Goal: Information Seeking & Learning: Learn about a topic

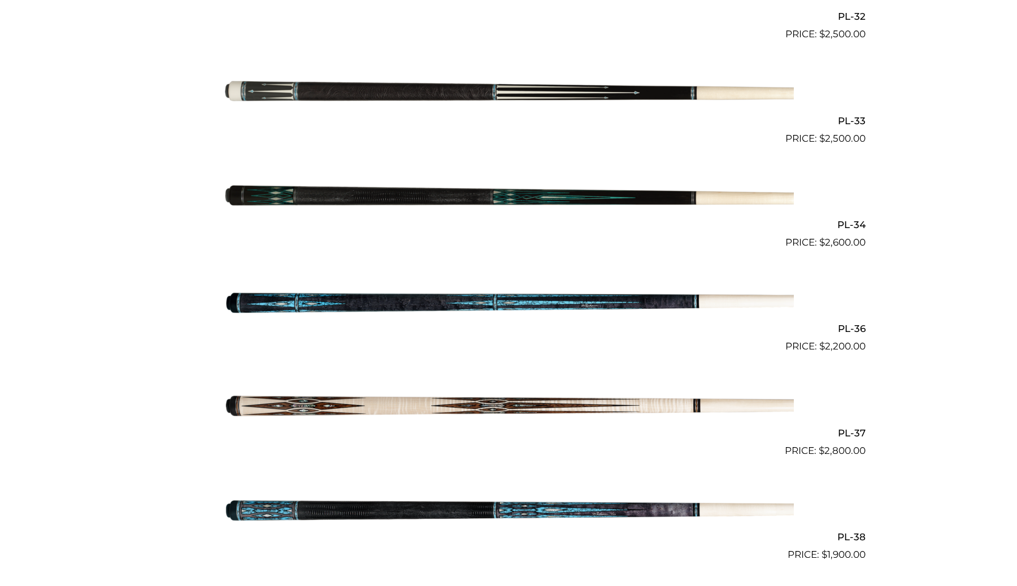
scroll to position [2819, 0]
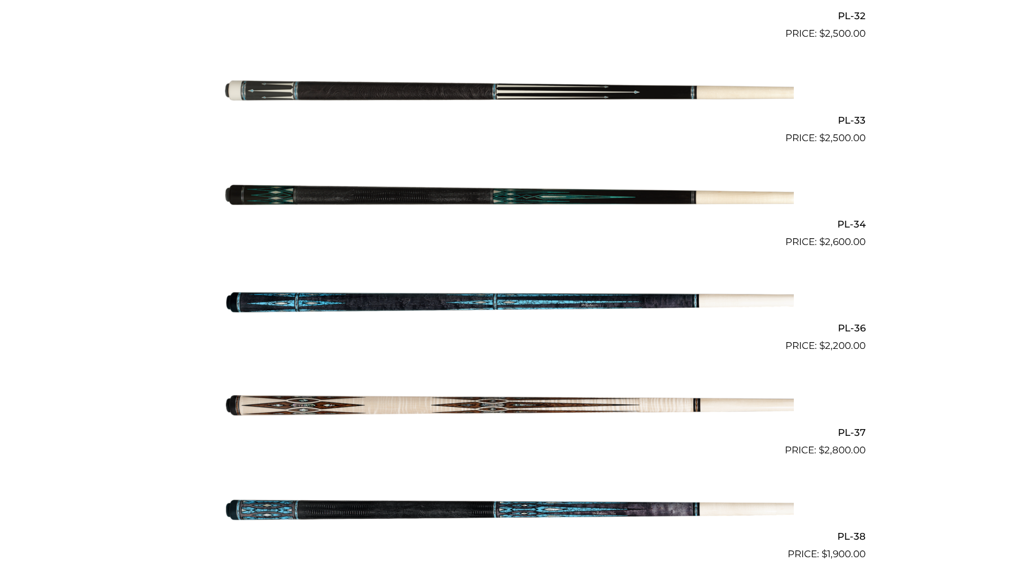
click at [268, 202] on img at bounding box center [508, 197] width 570 height 95
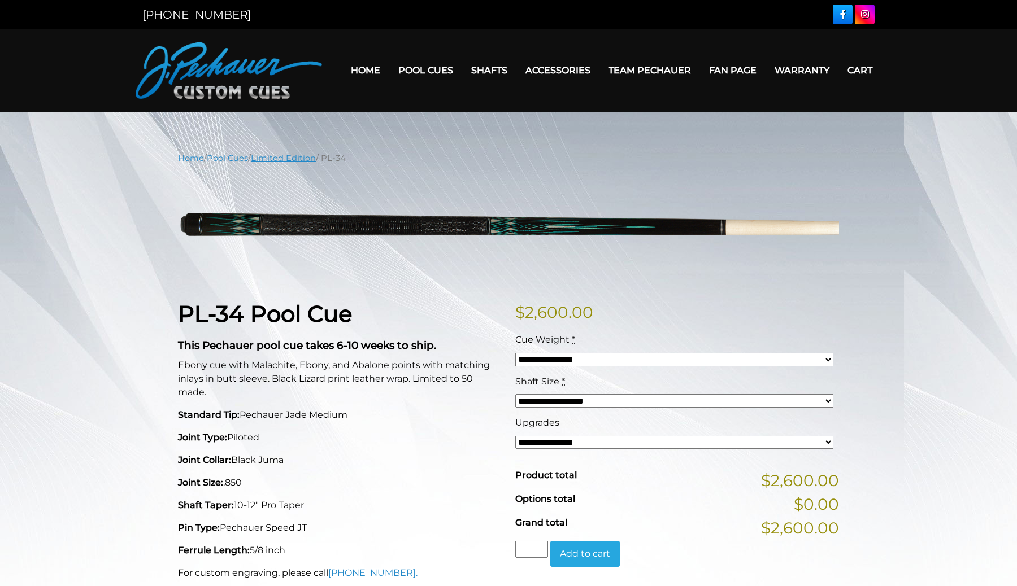
click at [309, 160] on link "Limited Edition" at bounding box center [283, 158] width 65 height 10
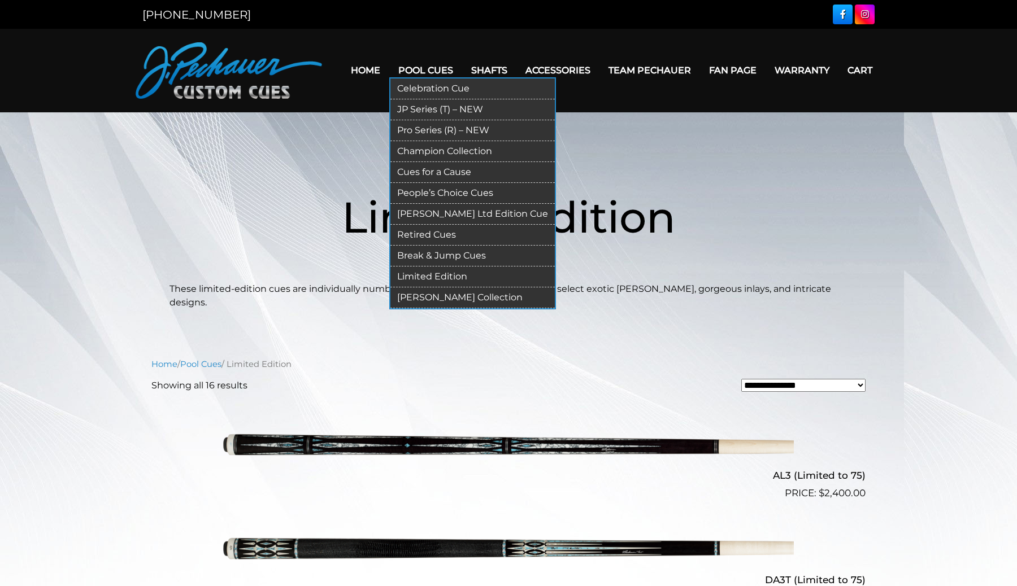
click at [431, 230] on link "Retired Cues" at bounding box center [472, 235] width 164 height 21
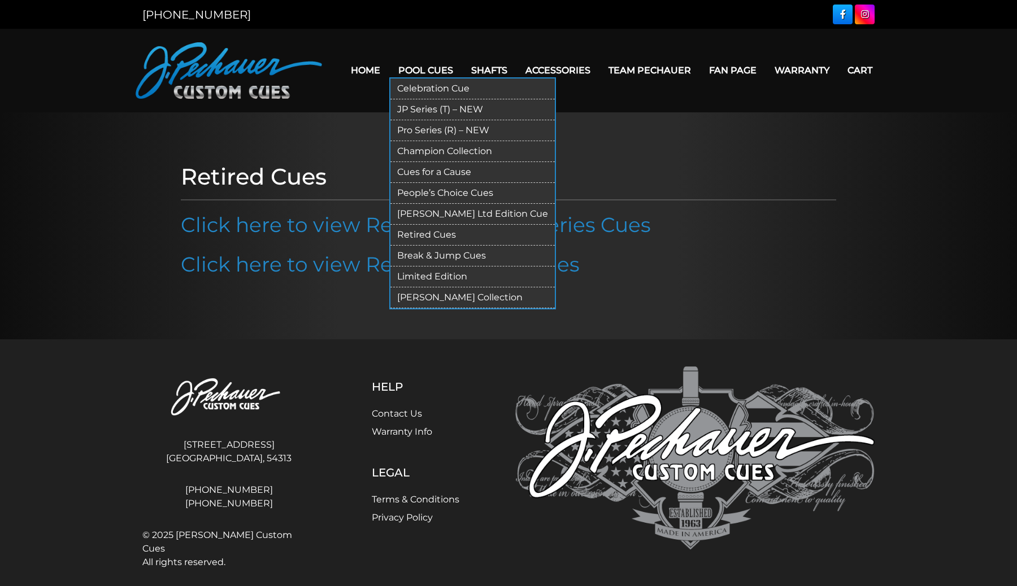
click at [441, 215] on link "[PERSON_NAME] Ltd Edition Cue" at bounding box center [472, 214] width 164 height 21
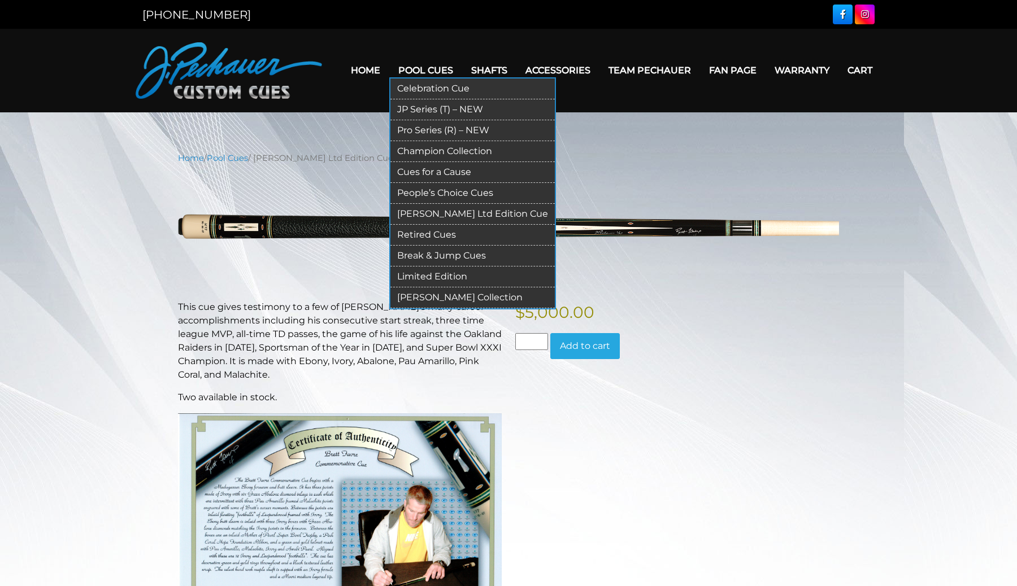
click at [438, 195] on link "People’s Choice Cues" at bounding box center [472, 193] width 164 height 21
